Goal: Task Accomplishment & Management: Manage account settings

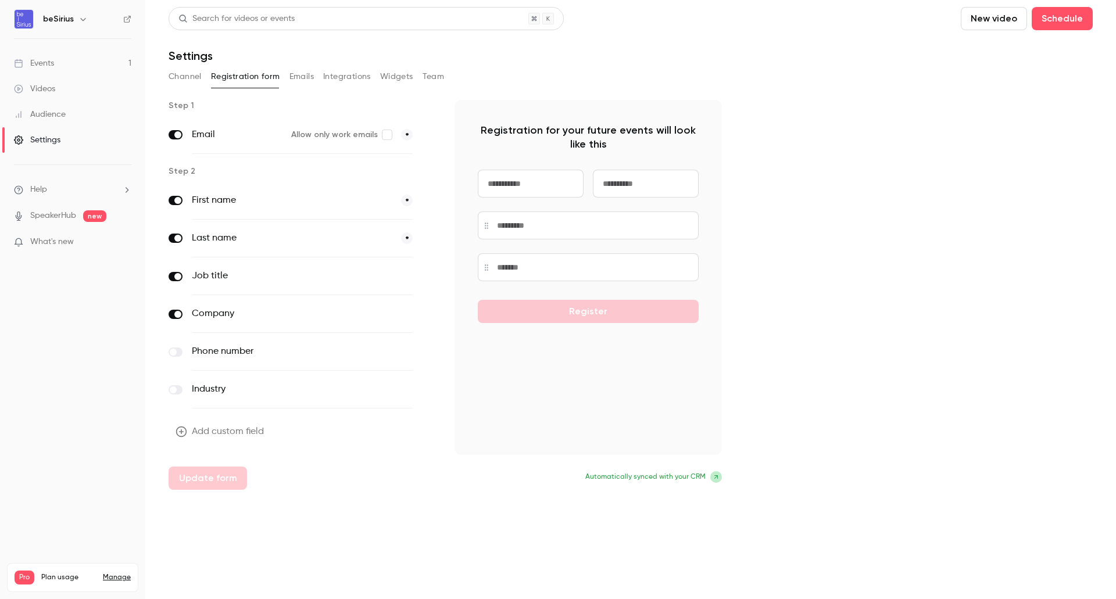
click at [21, 15] on img at bounding box center [24, 19] width 19 height 19
click at [49, 56] on link "Events 1" at bounding box center [72, 64] width 145 height 26
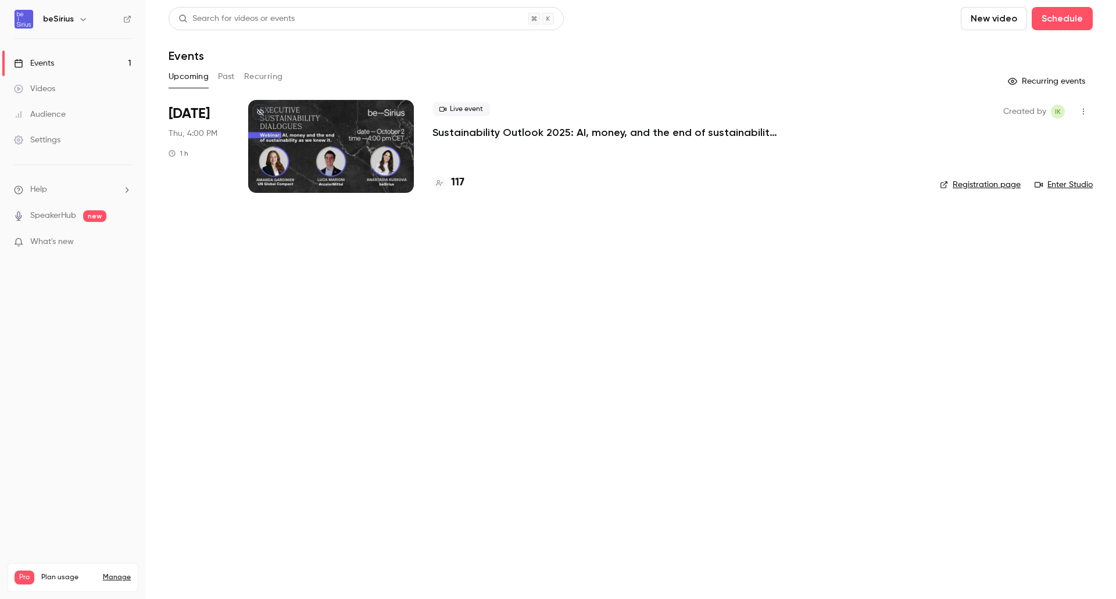
click at [329, 162] on div at bounding box center [331, 146] width 166 height 93
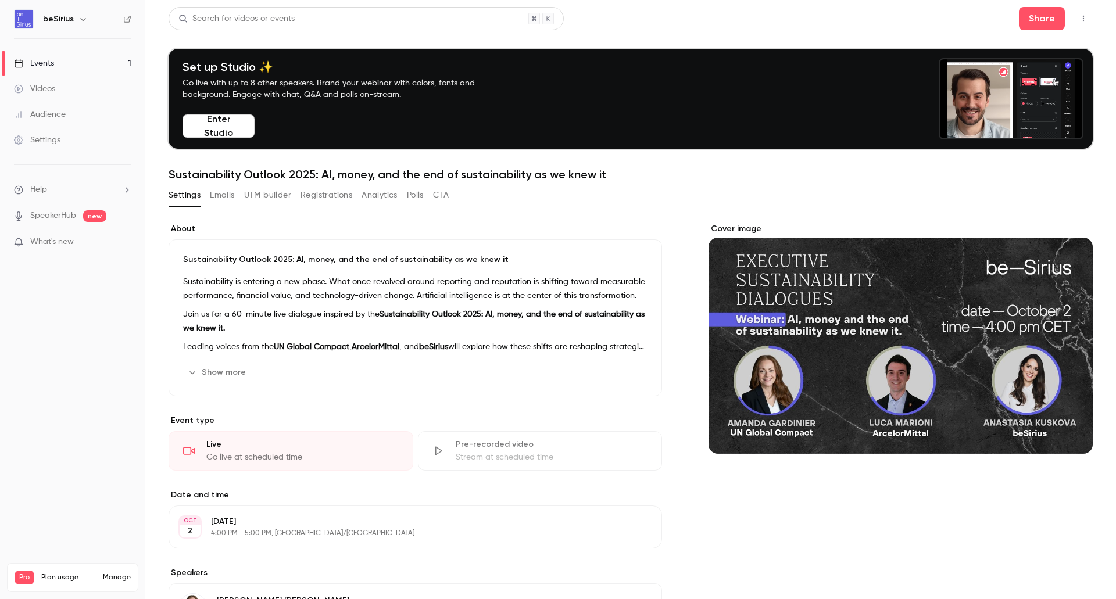
click at [317, 196] on button "Registrations" at bounding box center [326, 195] width 52 height 19
